Goal: Task Accomplishment & Management: Use online tool/utility

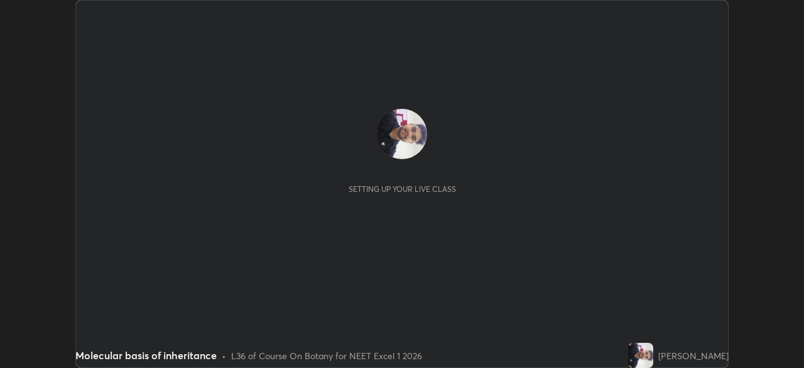
scroll to position [368, 804]
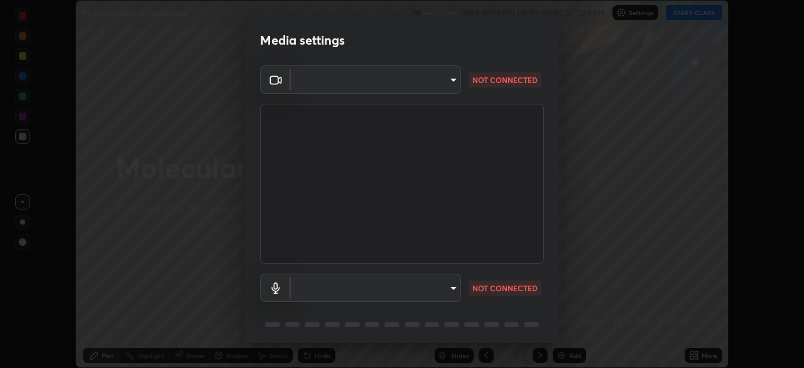
type input "2d5992b07bb555c0860314f01e55ccb125f339594b02713700ad62d5daee5d22"
type input "8d9b3b47af420a9889a4ccb4926131c4e57c0ca6bb3116db3abad2a90f8fc533"
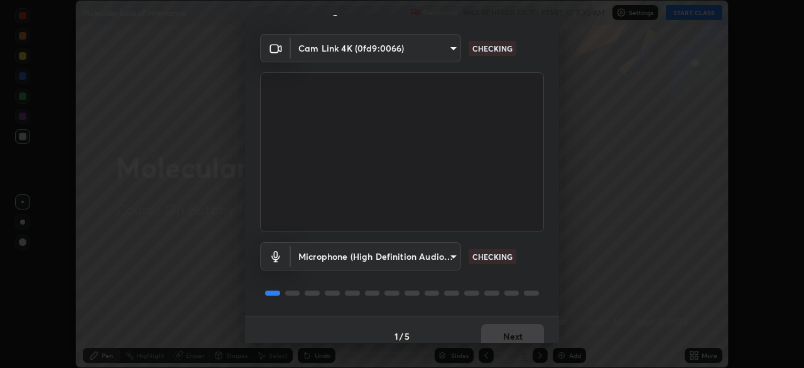
scroll to position [45, 0]
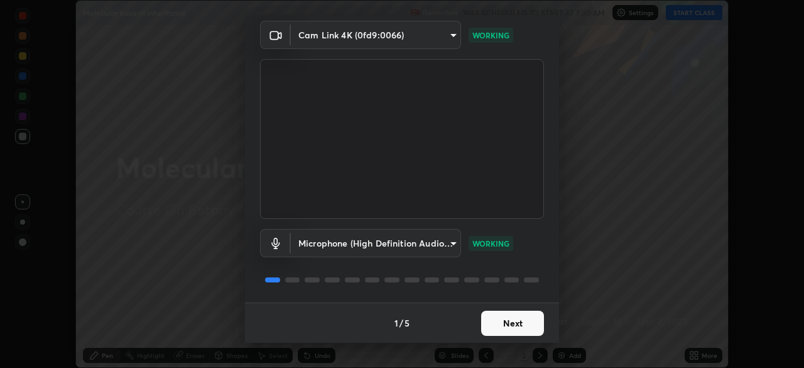
click at [511, 320] on button "Next" at bounding box center [512, 322] width 63 height 25
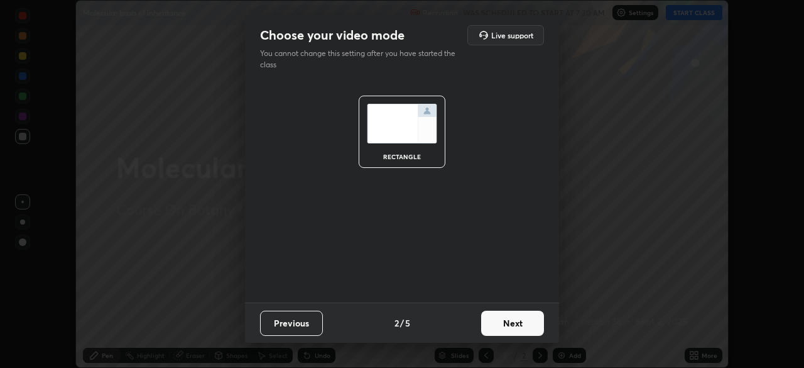
click at [515, 325] on button "Next" at bounding box center [512, 322] width 63 height 25
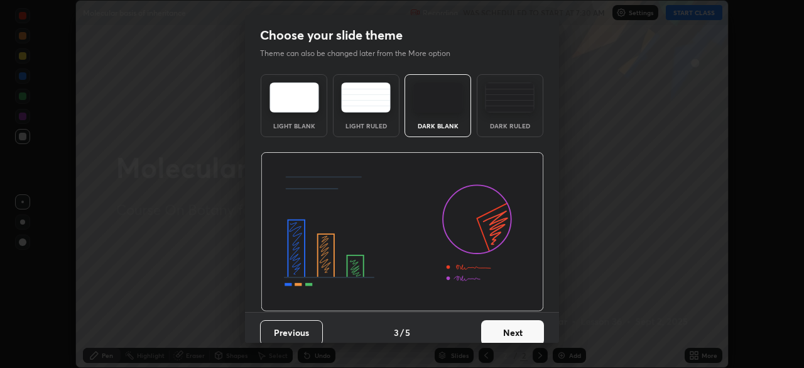
click at [513, 329] on button "Next" at bounding box center [512, 332] width 63 height 25
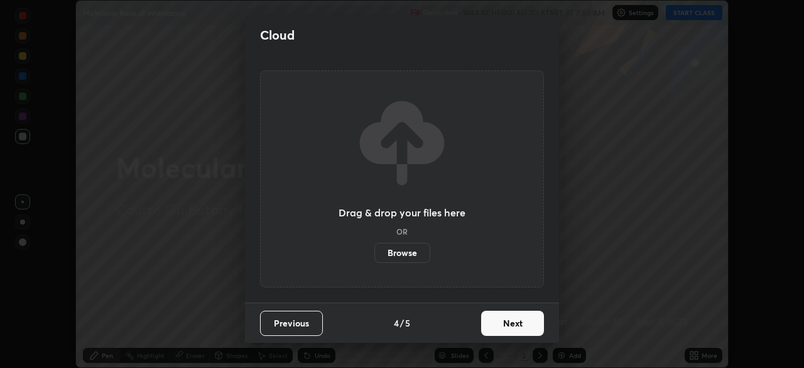
click at [511, 324] on button "Next" at bounding box center [512, 322] width 63 height 25
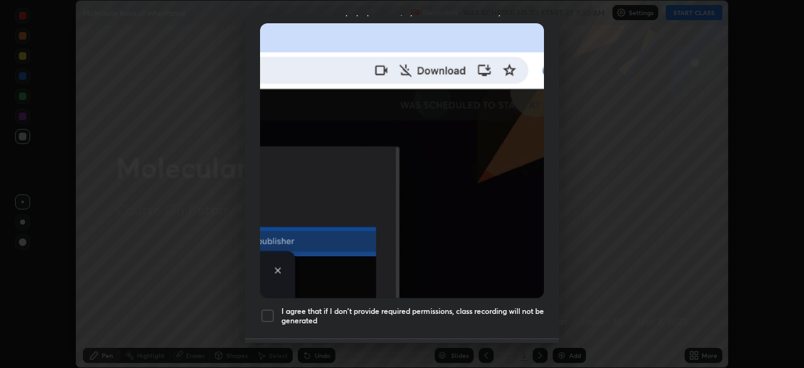
scroll to position [276, 0]
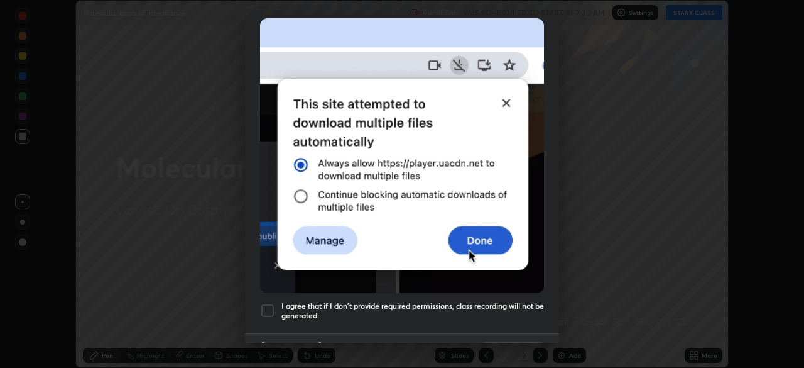
click at [265, 305] on div at bounding box center [267, 310] width 15 height 15
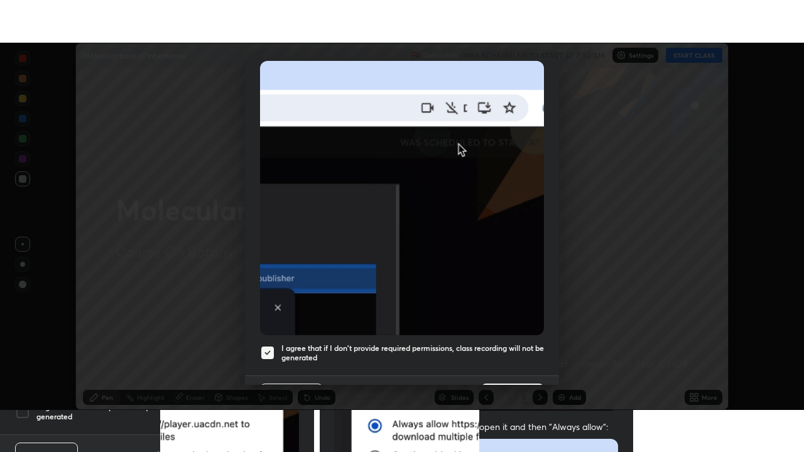
scroll to position [301, 0]
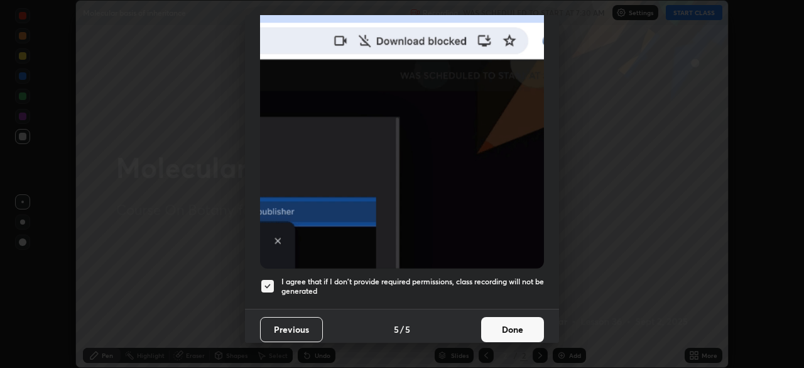
click at [496, 318] on button "Done" at bounding box center [512, 329] width 63 height 25
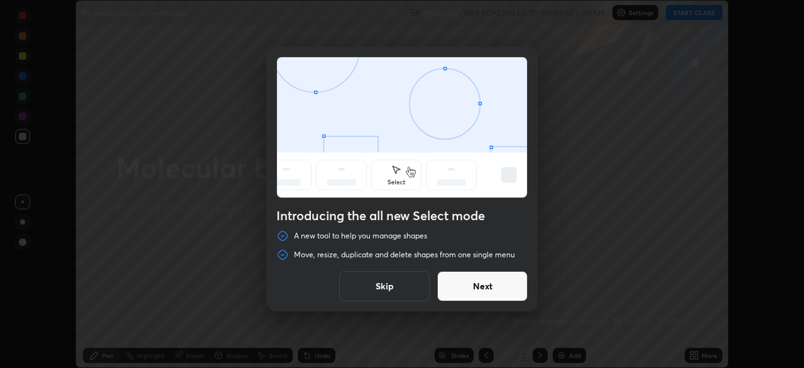
click at [418, 290] on button "Skip" at bounding box center [384, 286] width 90 height 30
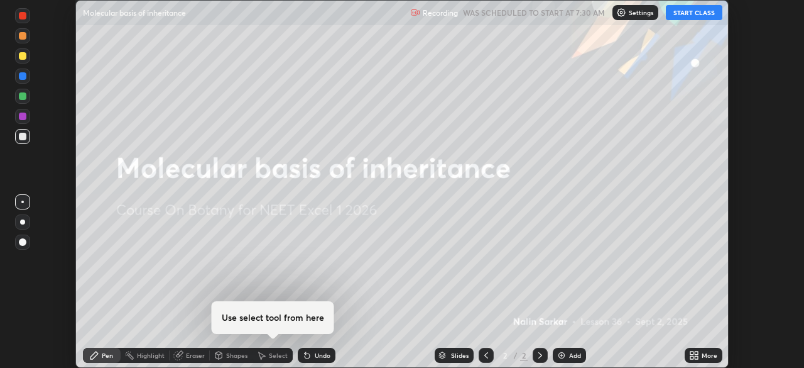
click at [697, 15] on button "START CLASS" at bounding box center [694, 12] width 57 height 15
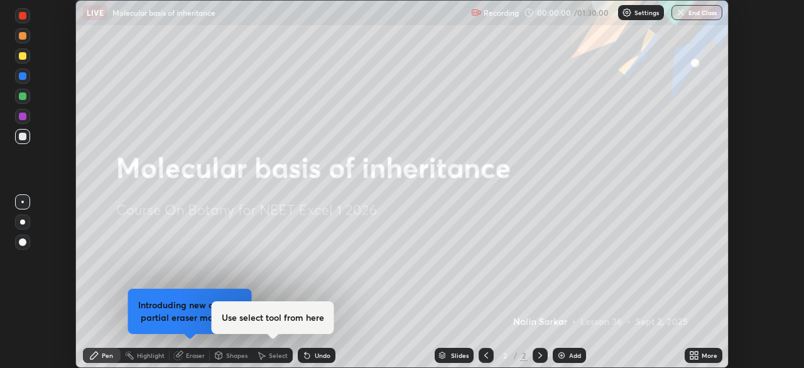
click at [696, 352] on icon at bounding box center [696, 352] width 3 height 3
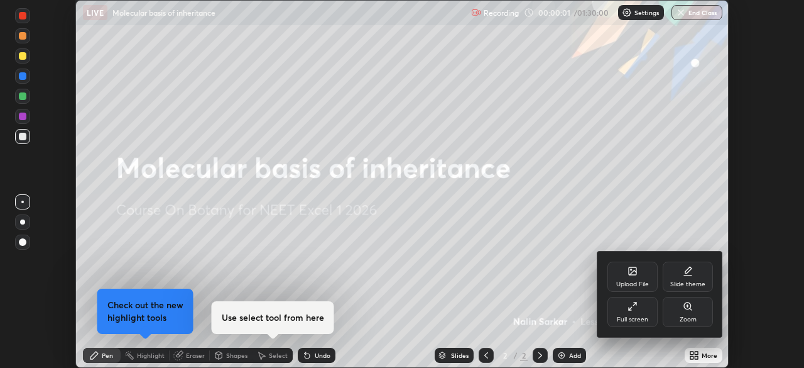
click at [635, 314] on div "Full screen" at bounding box center [633, 312] width 50 height 30
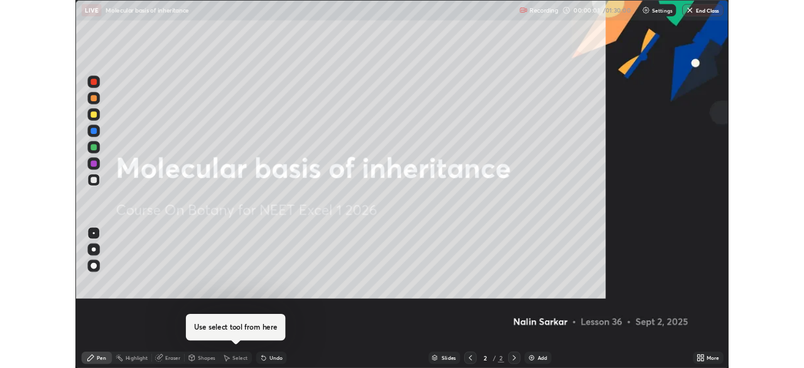
scroll to position [452, 804]
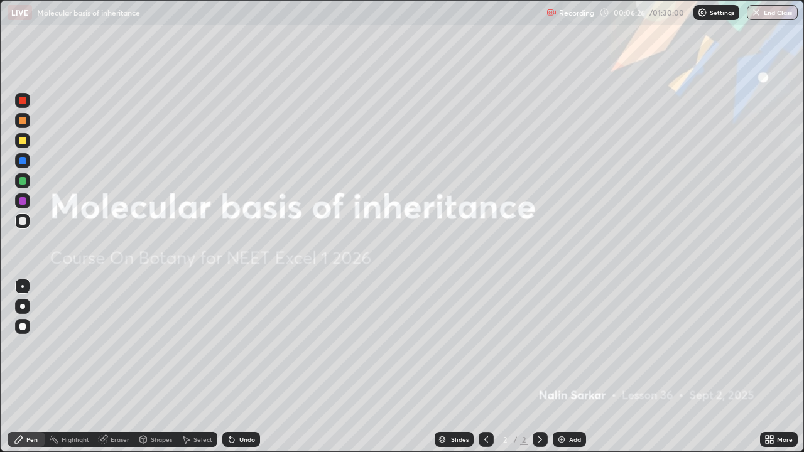
click at [573, 367] on div "Add" at bounding box center [575, 440] width 12 height 6
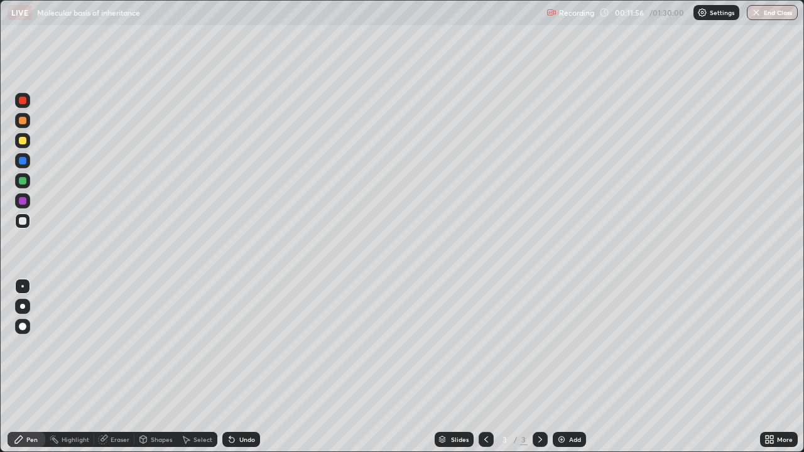
click at [571, 367] on div "Add" at bounding box center [569, 439] width 33 height 15
click at [244, 367] on div "Undo" at bounding box center [247, 440] width 16 height 6
click at [566, 367] on div "Add" at bounding box center [569, 439] width 33 height 15
click at [485, 367] on icon at bounding box center [486, 440] width 10 height 10
click at [537, 367] on icon at bounding box center [540, 440] width 10 height 10
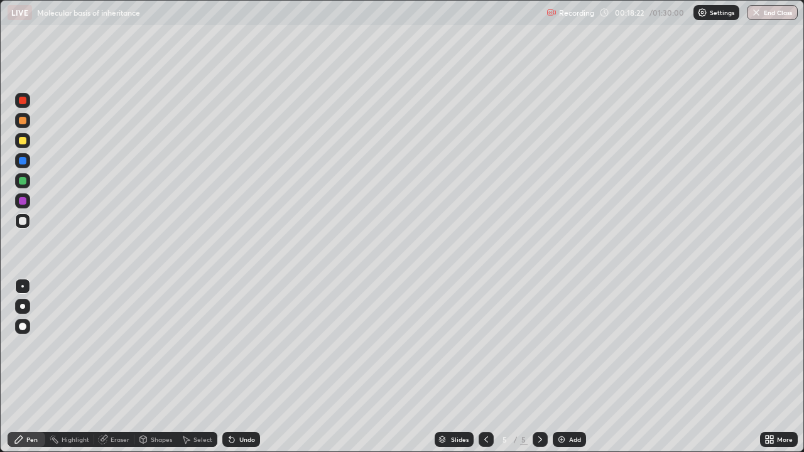
click at [485, 367] on icon at bounding box center [486, 440] width 10 height 10
click at [541, 367] on icon at bounding box center [540, 440] width 10 height 10
click at [562, 367] on img at bounding box center [562, 440] width 10 height 10
click at [241, 367] on div "Undo" at bounding box center [247, 440] width 16 height 6
click at [243, 367] on div "Undo" at bounding box center [238, 439] width 43 height 25
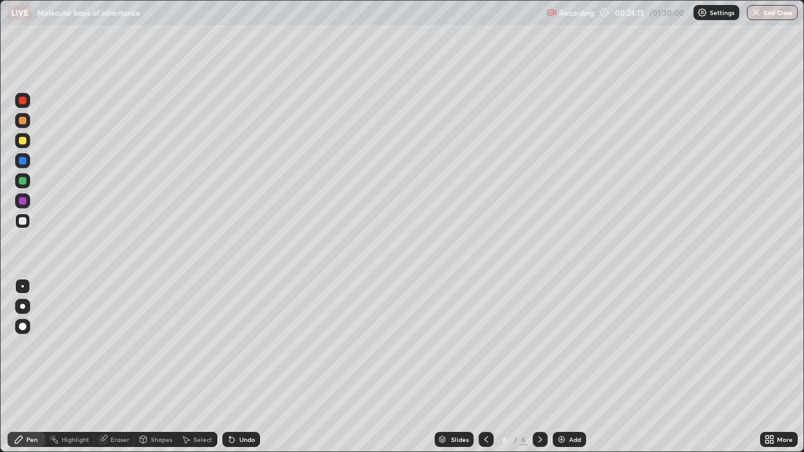
click at [243, 367] on div "Undo" at bounding box center [238, 439] width 43 height 25
click at [242, 367] on div "Undo" at bounding box center [238, 439] width 43 height 25
click at [485, 367] on icon at bounding box center [486, 440] width 4 height 6
click at [537, 367] on icon at bounding box center [540, 440] width 10 height 10
click at [570, 367] on div "Add" at bounding box center [575, 440] width 12 height 6
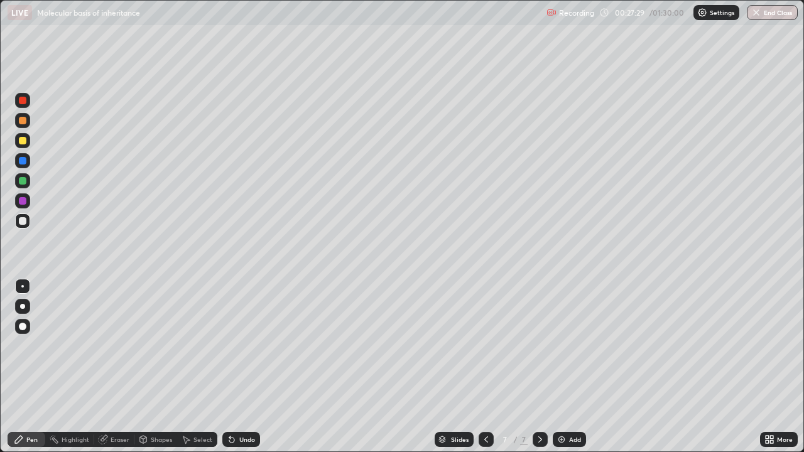
click at [117, 367] on div "Eraser" at bounding box center [120, 440] width 19 height 6
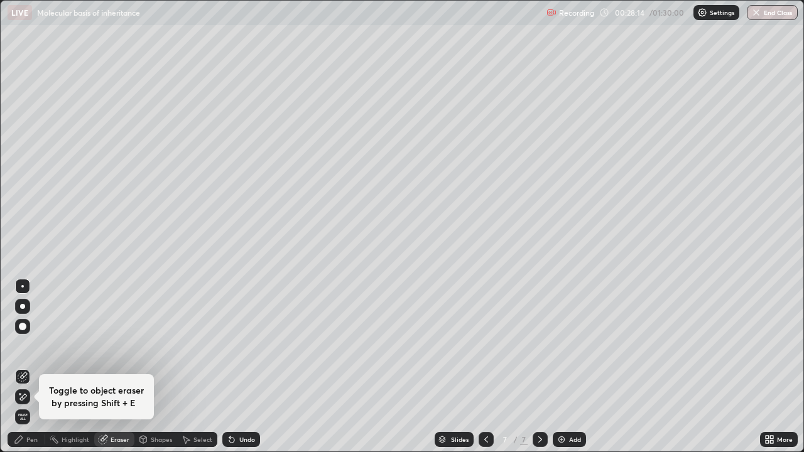
click at [241, 367] on div "Undo" at bounding box center [238, 439] width 43 height 25
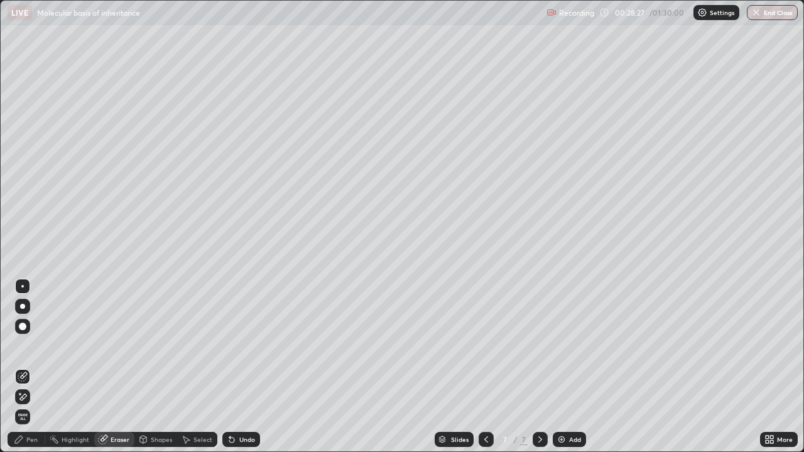
click at [247, 367] on div "Undo" at bounding box center [247, 440] width 16 height 6
click at [244, 367] on div "Undo" at bounding box center [241, 439] width 38 height 15
click at [24, 367] on div "Pen" at bounding box center [27, 439] width 38 height 15
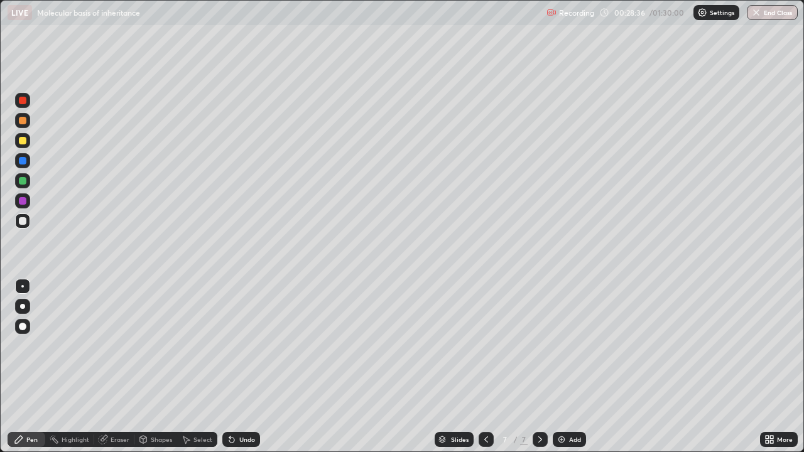
click at [106, 367] on div "Eraser" at bounding box center [114, 439] width 40 height 15
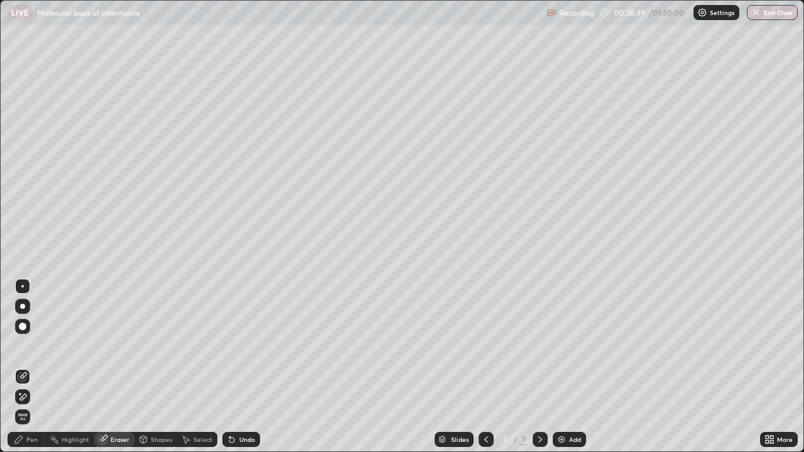
click at [30, 367] on div "Pen" at bounding box center [27, 439] width 38 height 15
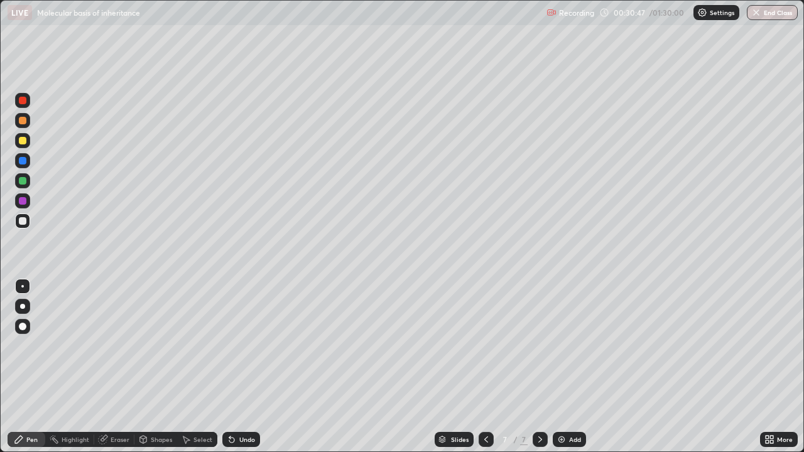
click at [485, 367] on icon at bounding box center [486, 440] width 4 height 6
click at [540, 367] on icon at bounding box center [540, 440] width 10 height 10
click at [562, 367] on img at bounding box center [562, 440] width 10 height 10
click at [560, 367] on img at bounding box center [562, 440] width 10 height 10
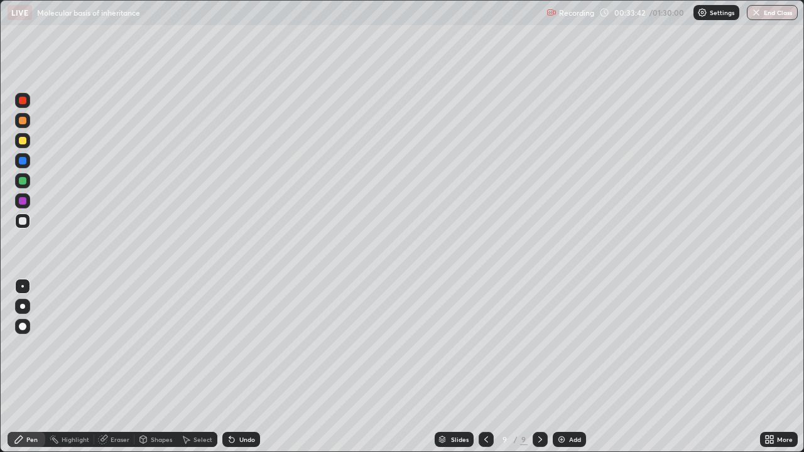
click at [485, 367] on icon at bounding box center [486, 440] width 10 height 10
click at [540, 367] on icon at bounding box center [540, 440] width 4 height 6
click at [562, 367] on img at bounding box center [562, 440] width 10 height 10
click at [105, 367] on icon at bounding box center [103, 440] width 8 height 8
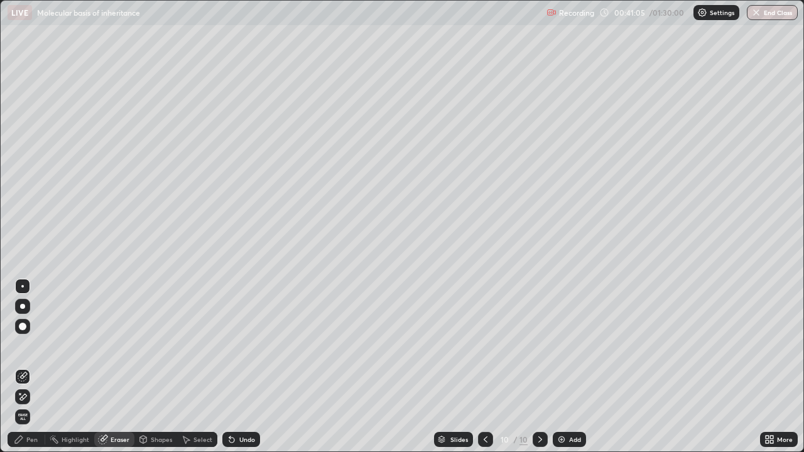
click at [28, 367] on div "Pen" at bounding box center [27, 439] width 38 height 15
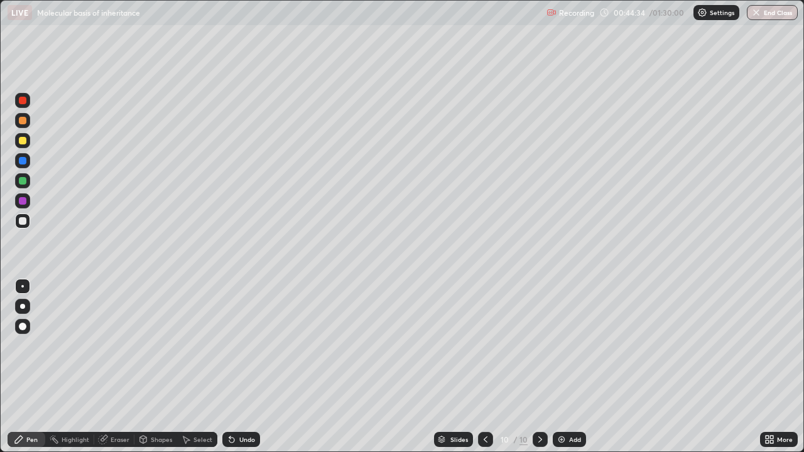
click at [562, 367] on img at bounding box center [562, 440] width 10 height 10
click at [778, 367] on div "More" at bounding box center [785, 440] width 16 height 6
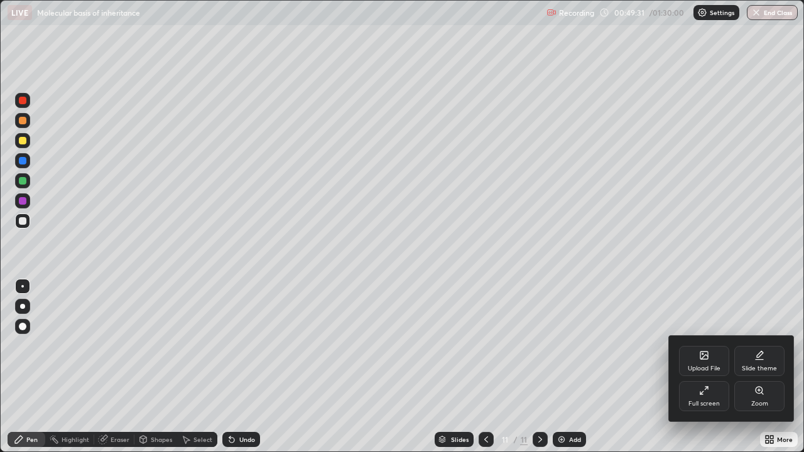
click at [707, 361] on div "Upload File" at bounding box center [704, 361] width 50 height 30
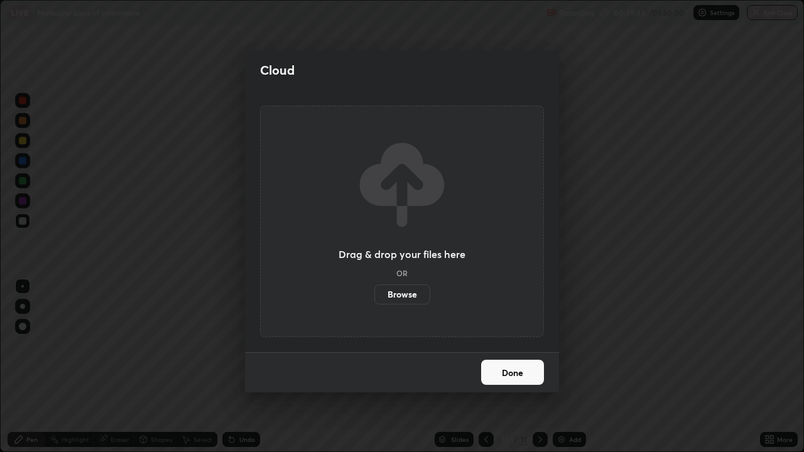
click at [405, 294] on label "Browse" at bounding box center [402, 295] width 56 height 20
click at [374, 294] on input "Browse" at bounding box center [374, 295] width 0 height 20
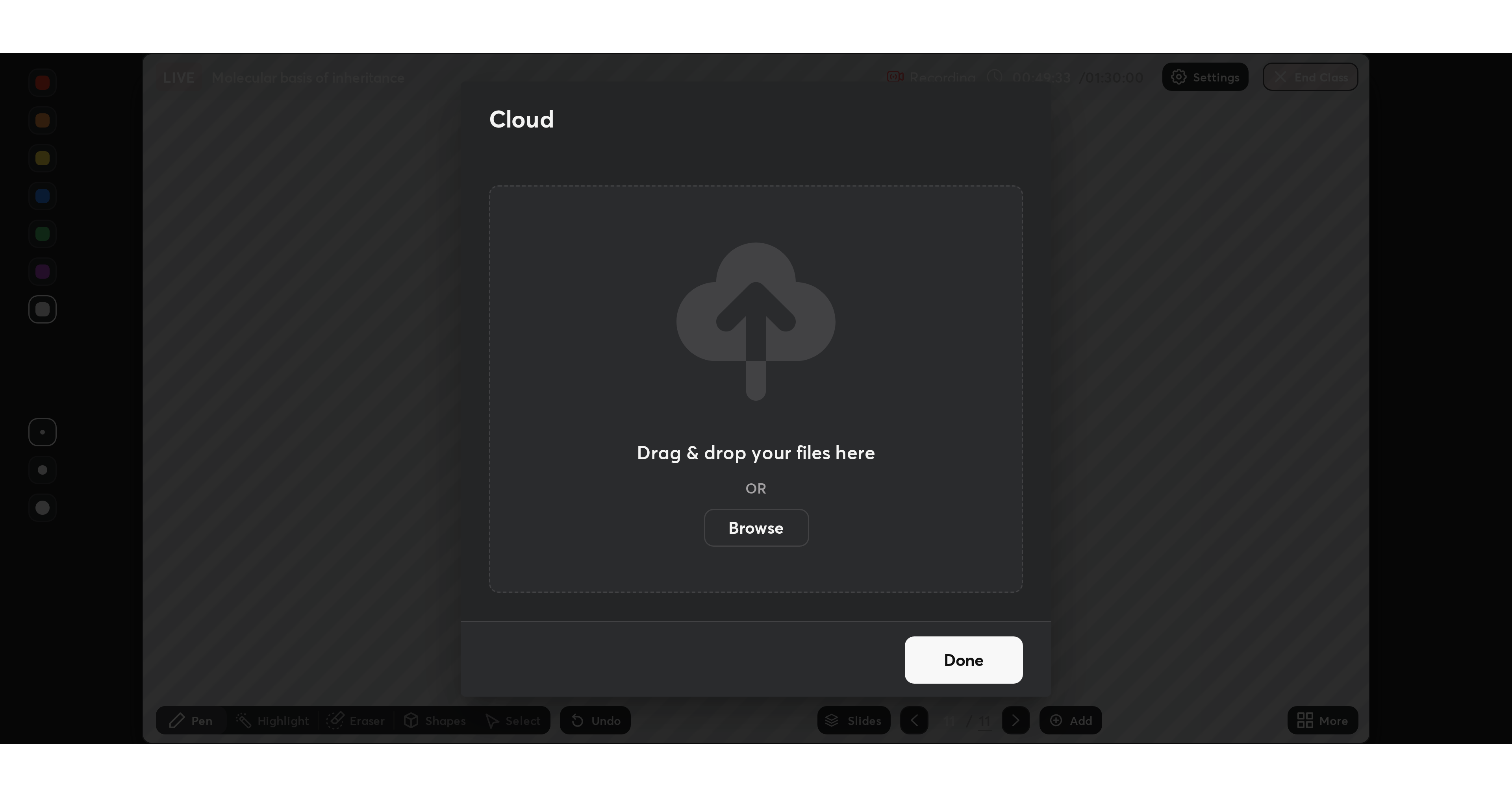
scroll to position [39138, 38866]
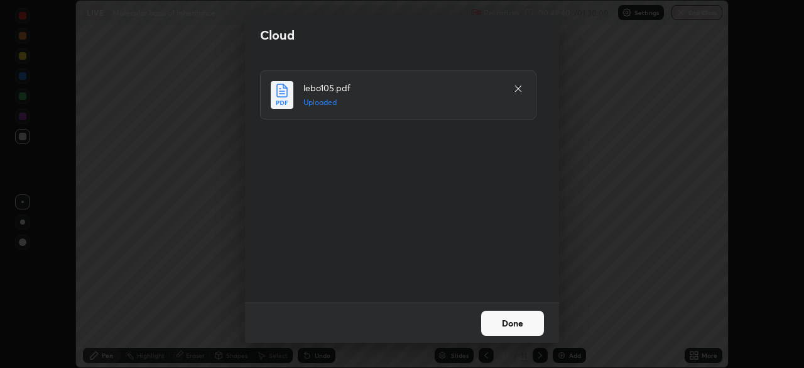
click at [517, 322] on button "Done" at bounding box center [512, 322] width 63 height 25
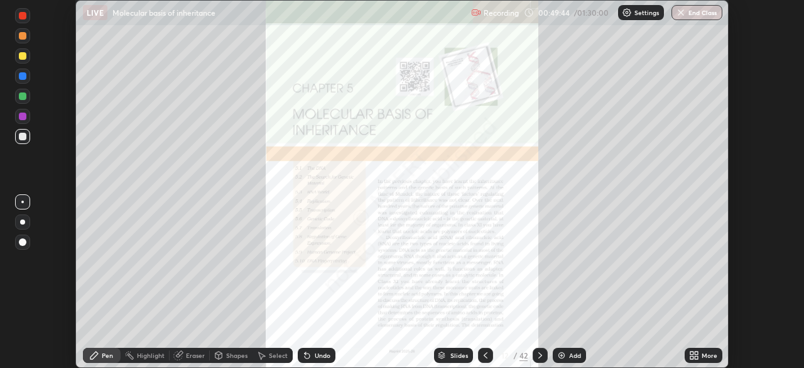
click at [539, 355] on icon at bounding box center [540, 355] width 10 height 10
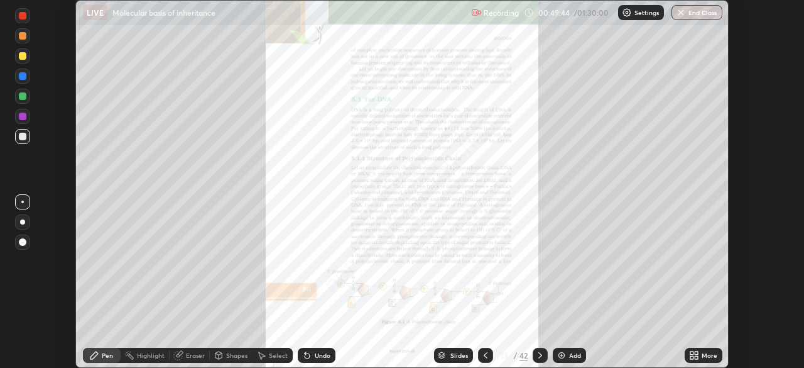
click at [540, 355] on icon at bounding box center [540, 355] width 4 height 6
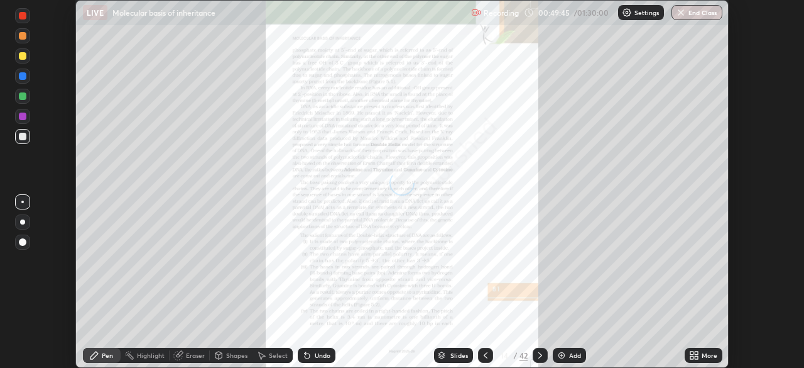
click at [540, 354] on icon at bounding box center [540, 355] width 10 height 10
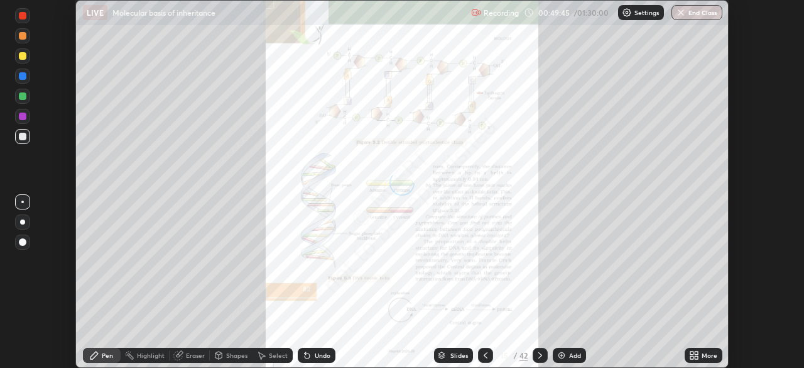
click at [540, 354] on icon at bounding box center [540, 355] width 10 height 10
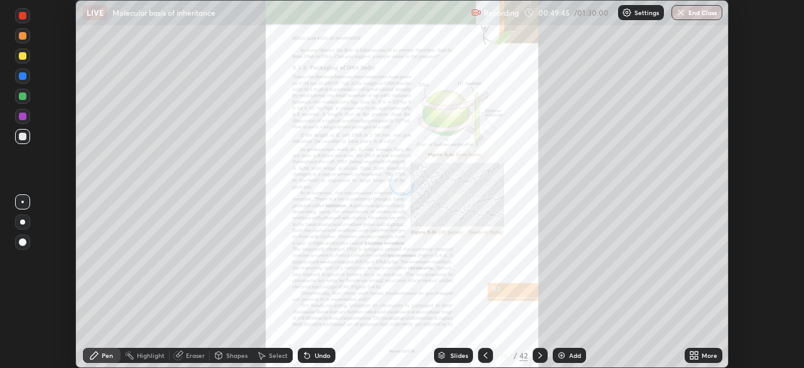
click at [540, 357] on icon at bounding box center [540, 355] width 10 height 10
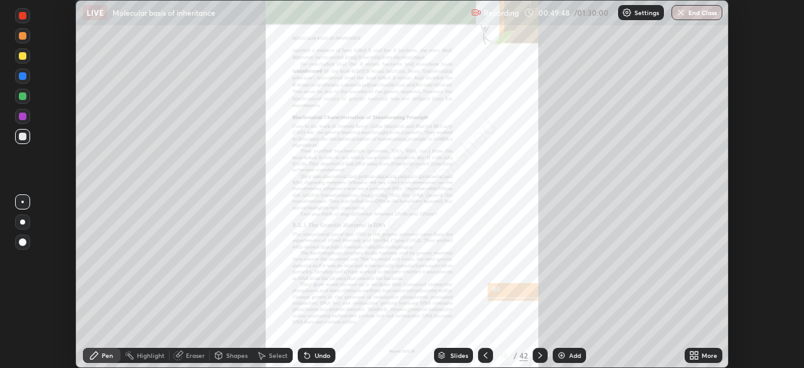
click at [538, 354] on icon at bounding box center [540, 355] width 10 height 10
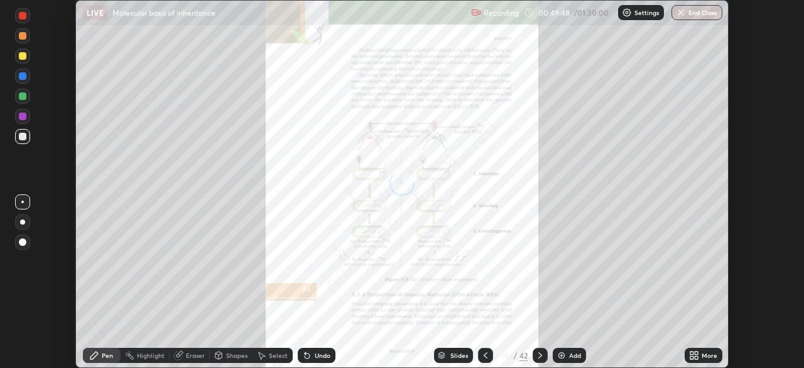
click at [540, 356] on icon at bounding box center [540, 355] width 4 height 6
click at [540, 356] on icon at bounding box center [540, 355] width 10 height 10
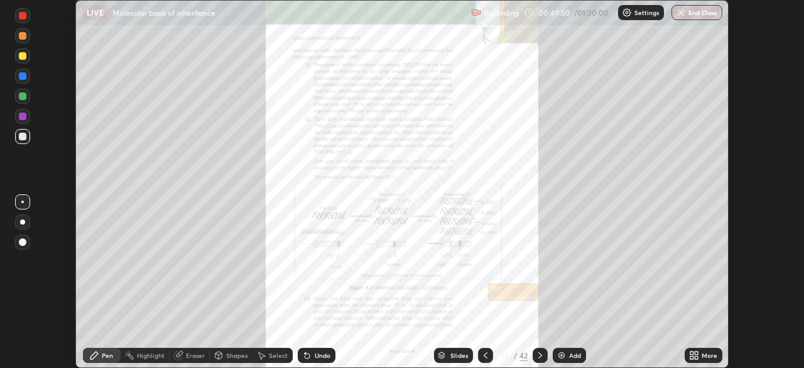
click at [539, 350] on icon at bounding box center [540, 355] width 10 height 10
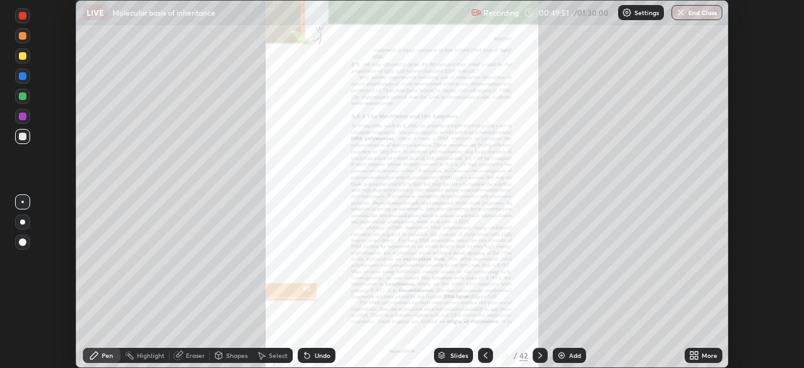
click at [539, 350] on icon at bounding box center [540, 355] width 10 height 10
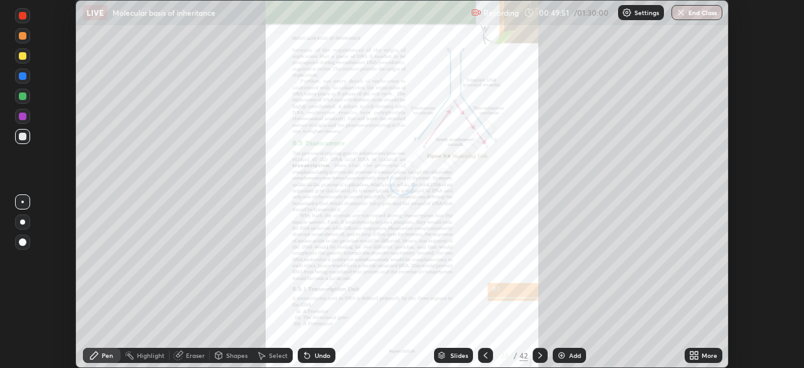
click at [541, 351] on icon at bounding box center [540, 355] width 10 height 10
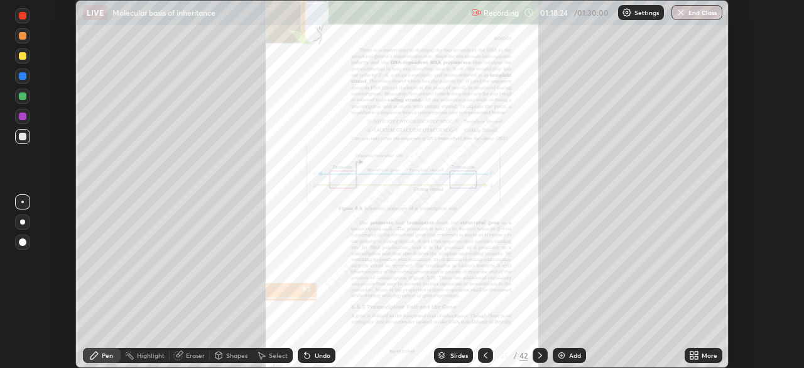
click at [690, 13] on button "End Class" at bounding box center [697, 12] width 51 height 15
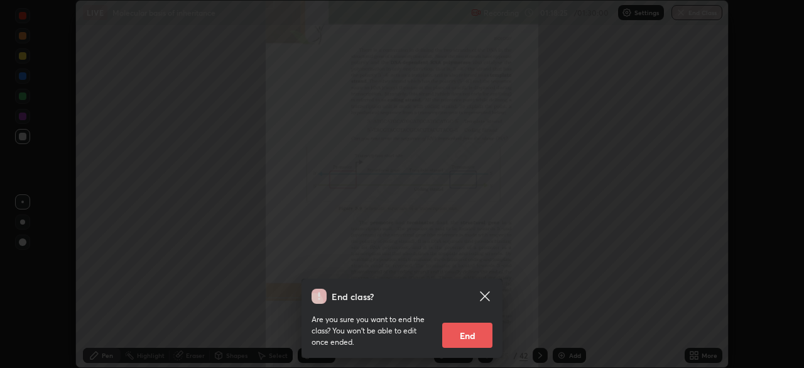
click at [469, 337] on button "End" at bounding box center [467, 334] width 50 height 25
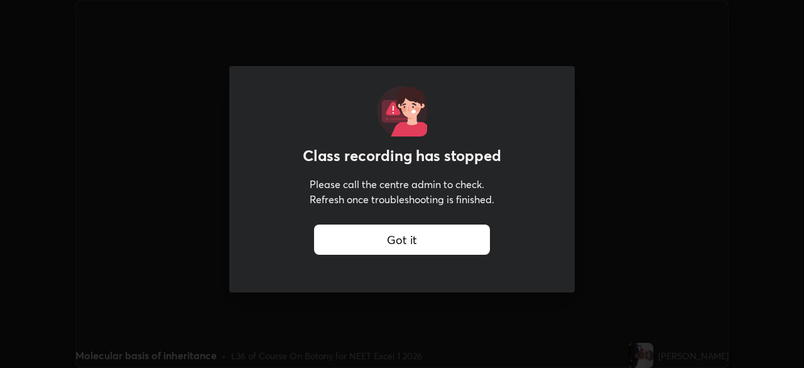
click at [476, 233] on div "Got it" at bounding box center [402, 239] width 176 height 30
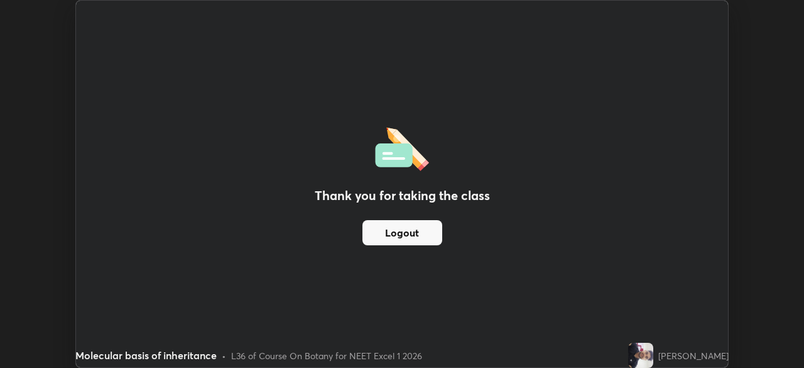
click at [395, 234] on button "Logout" at bounding box center [403, 232] width 80 height 25
click at [397, 226] on button "Logout" at bounding box center [403, 232] width 80 height 25
click at [391, 225] on button "Logout" at bounding box center [403, 232] width 80 height 25
click at [387, 224] on button "Logout" at bounding box center [403, 232] width 80 height 25
click at [383, 222] on button "Logout" at bounding box center [403, 232] width 80 height 25
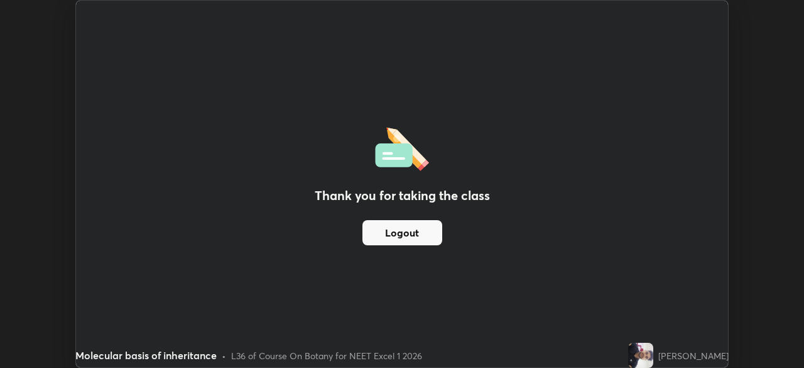
click at [390, 233] on button "Logout" at bounding box center [403, 232] width 80 height 25
click at [388, 234] on button "Logout" at bounding box center [403, 232] width 80 height 25
click at [385, 235] on button "Logout" at bounding box center [403, 232] width 80 height 25
click at [383, 229] on button "Logout" at bounding box center [403, 232] width 80 height 25
